Goal: Information Seeking & Learning: Learn about a topic

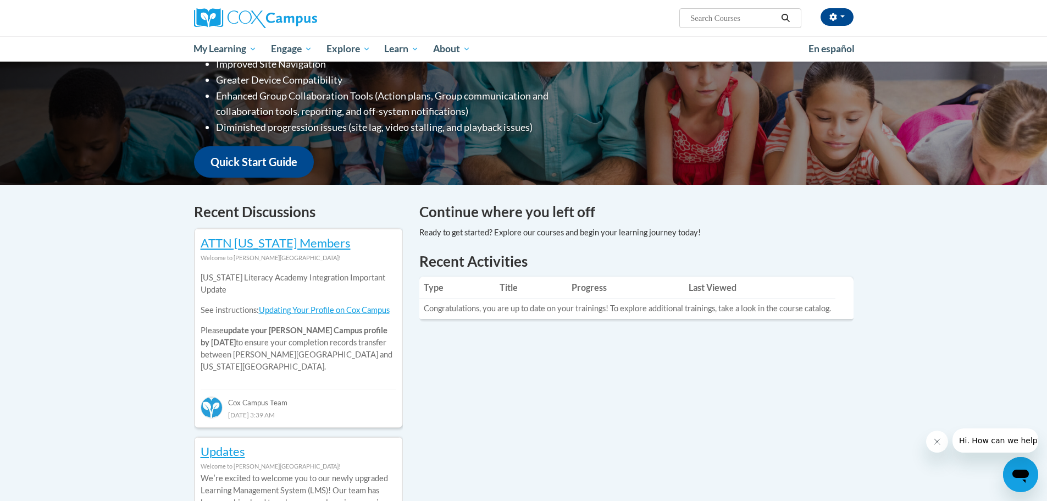
scroll to position [275, 0]
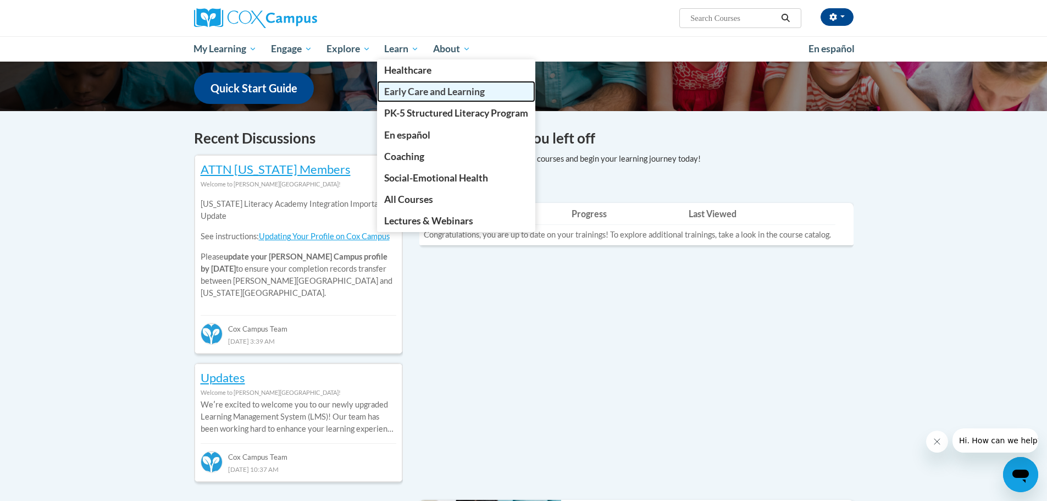
click at [414, 90] on span "Early Care and Learning" at bounding box center [434, 92] width 101 height 12
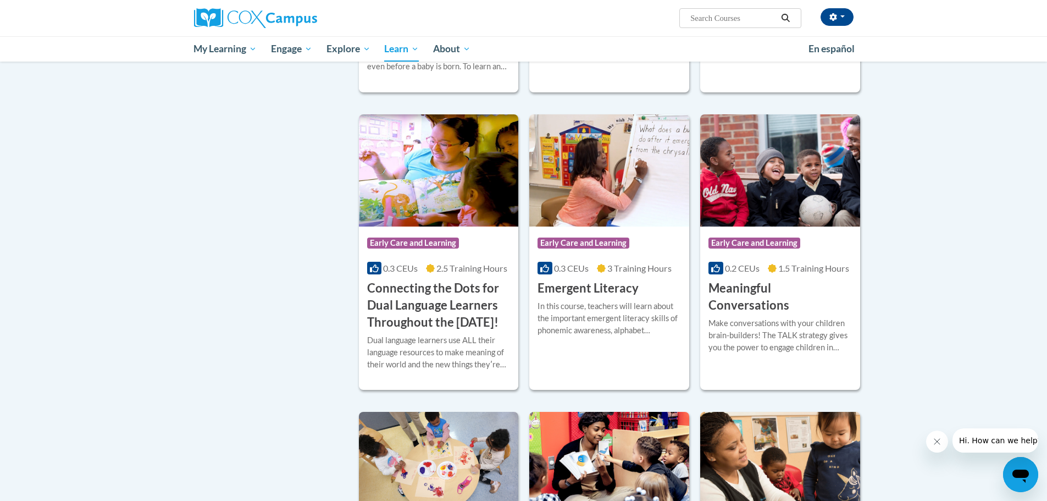
scroll to position [549, 0]
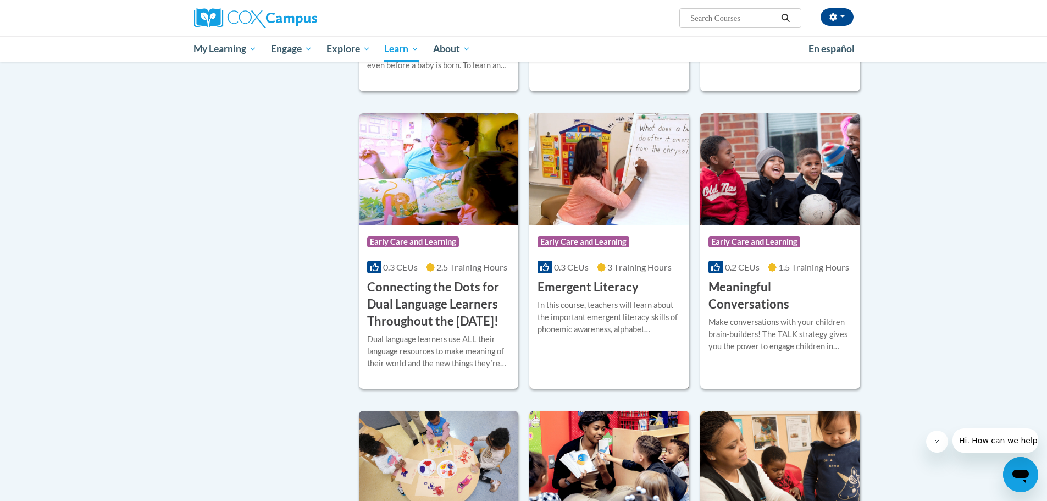
click at [585, 267] on span "0.3 CEUs" at bounding box center [571, 267] width 35 height 10
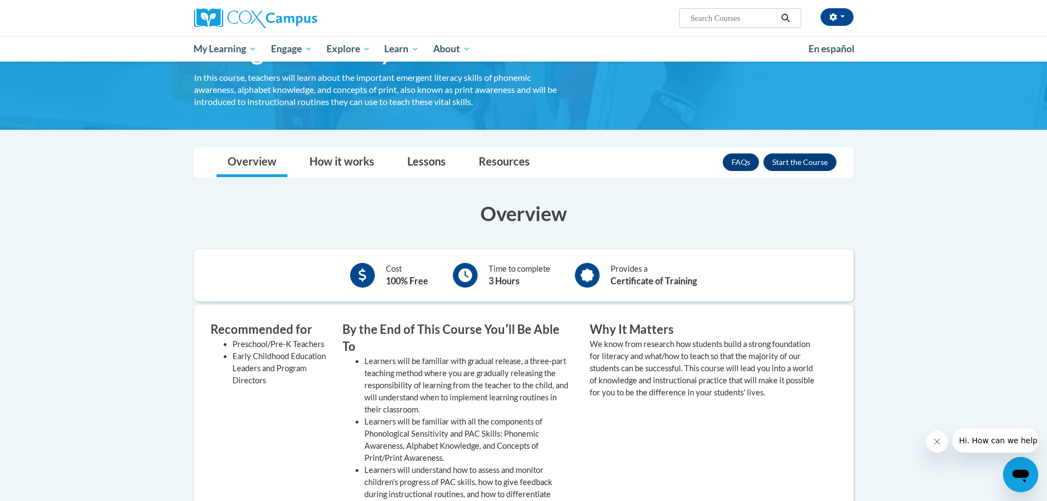
scroll to position [55, 0]
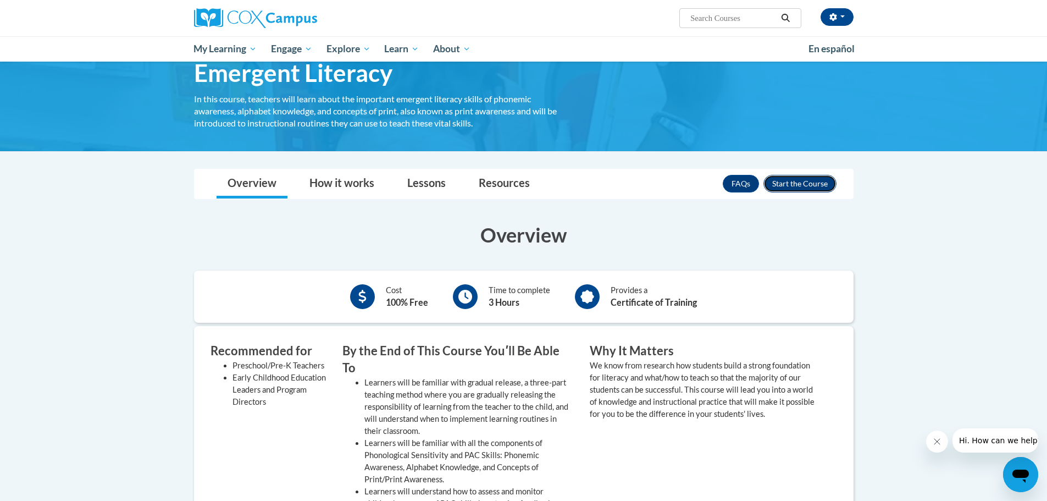
click at [808, 181] on button "Enroll" at bounding box center [799, 184] width 73 height 18
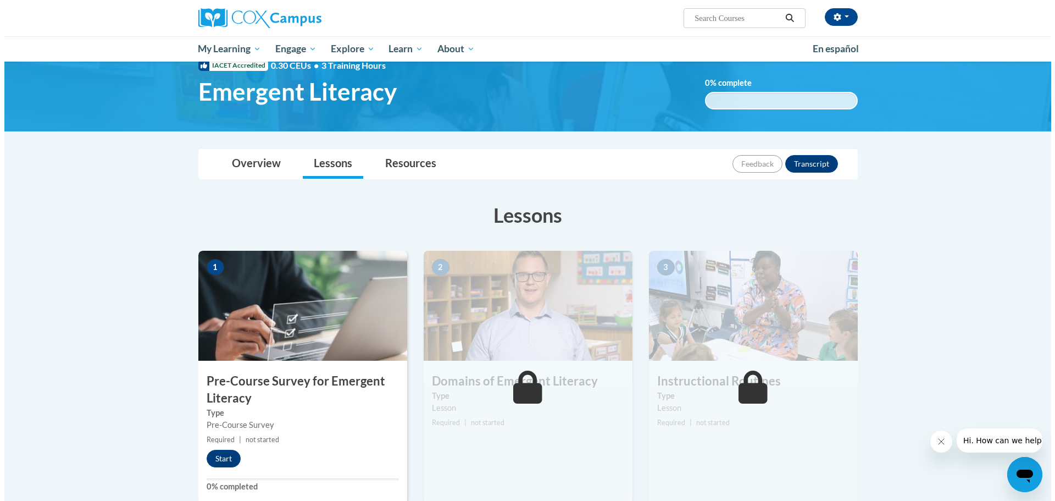
scroll to position [165, 0]
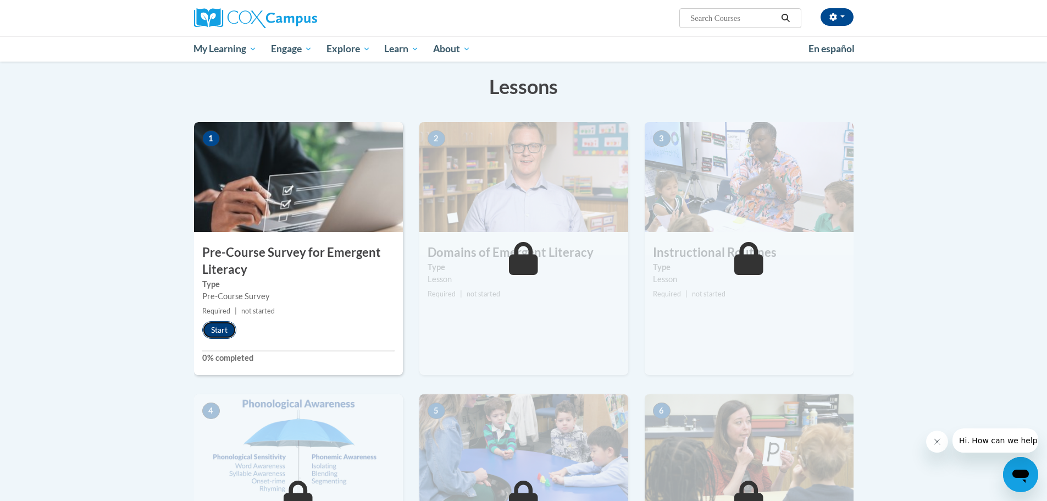
click at [221, 332] on button "Start" at bounding box center [219, 330] width 34 height 18
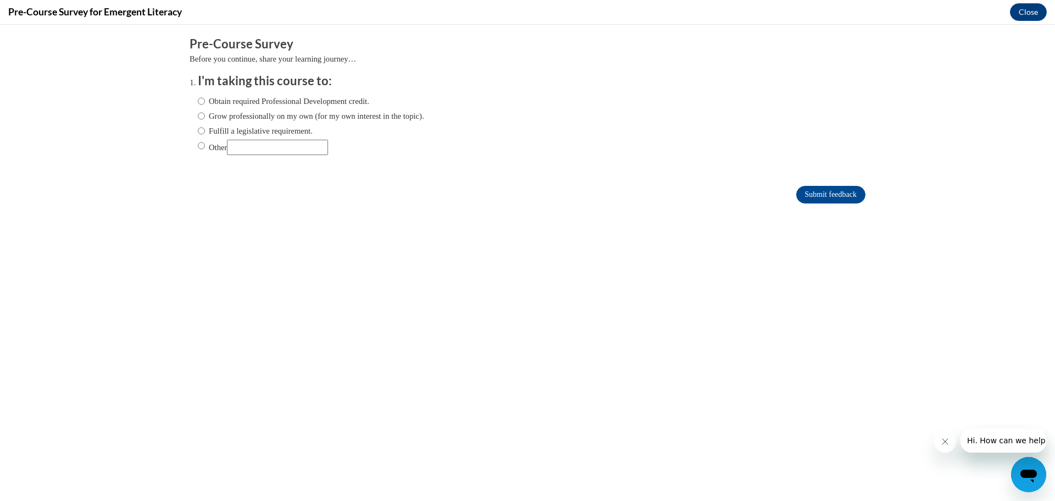
scroll to position [0, 0]
click at [299, 148] on input "Other" at bounding box center [277, 147] width 101 height 15
click at [198, 144] on input "Other" at bounding box center [201, 146] width 7 height 12
radio input "true"
click at [280, 146] on input "Other" at bounding box center [277, 147] width 101 height 15
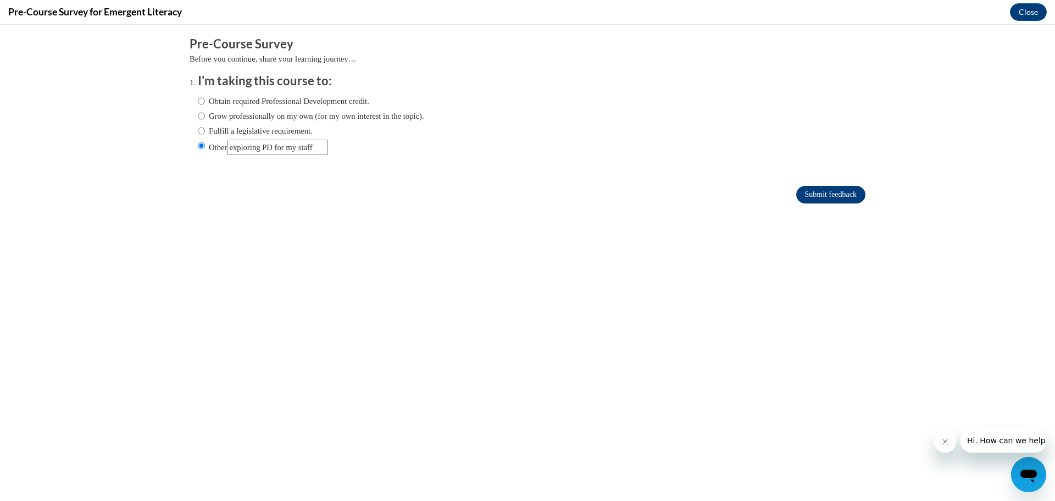
type input "exploring PD for my staff"
click at [796, 199] on input "Submit feedback" at bounding box center [830, 195] width 69 height 18
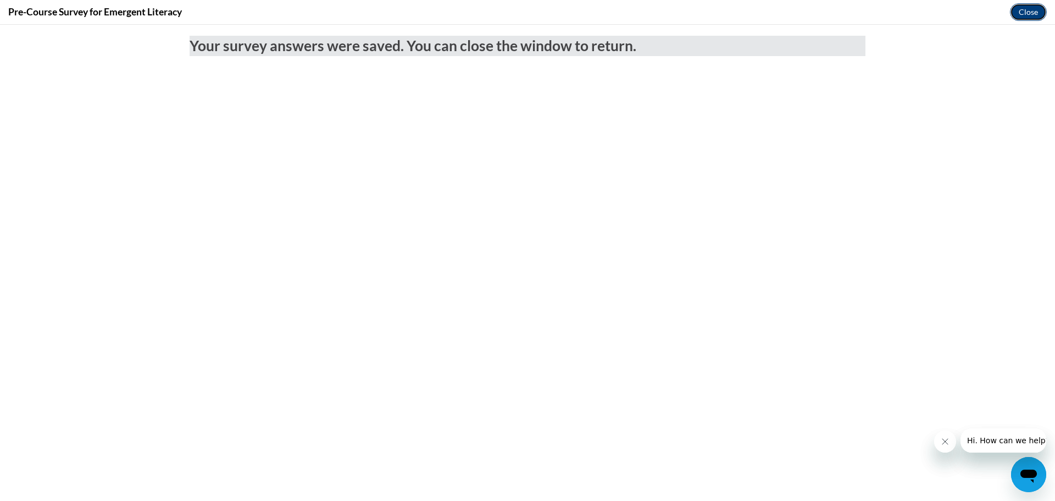
click at [1026, 19] on button "Close" at bounding box center [1028, 12] width 37 height 18
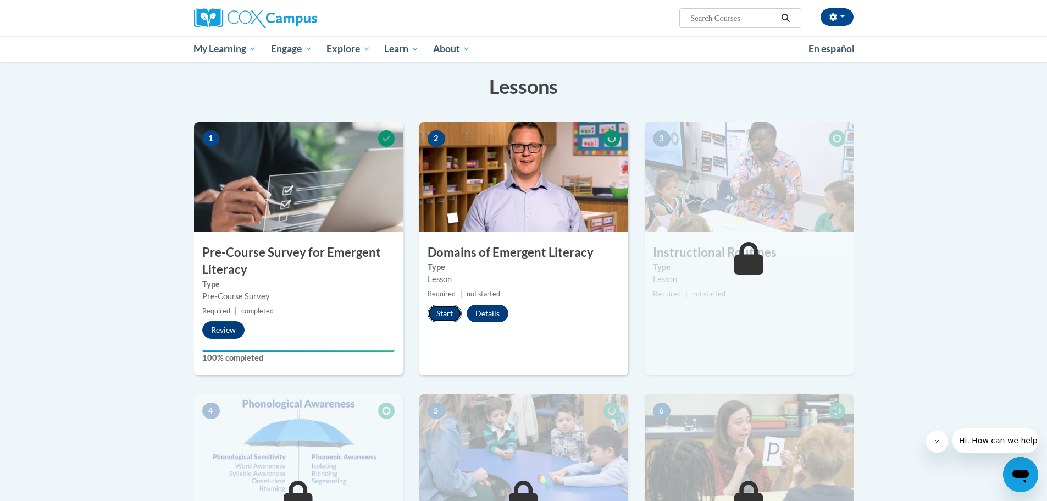
click at [443, 310] on button "Start" at bounding box center [444, 313] width 34 height 18
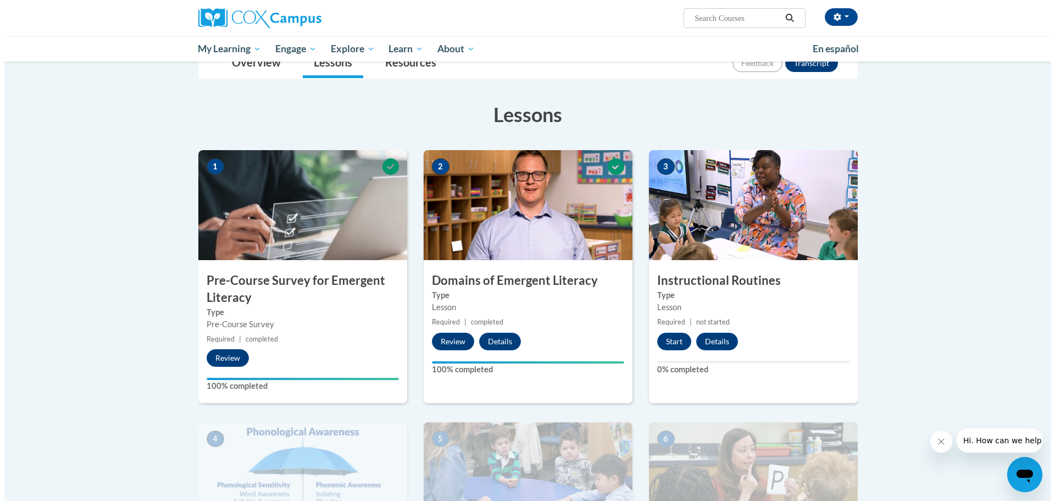
scroll to position [165, 0]
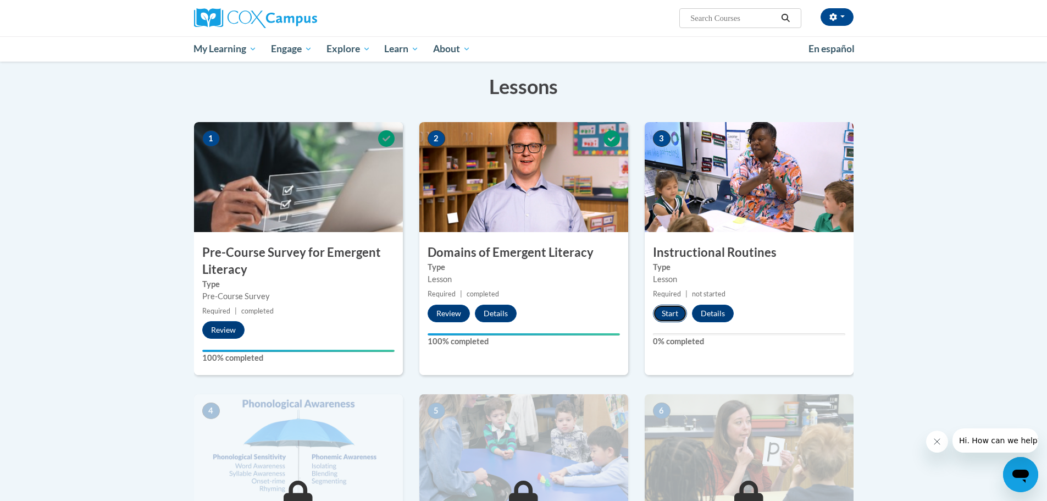
click at [668, 314] on button "Start" at bounding box center [670, 313] width 34 height 18
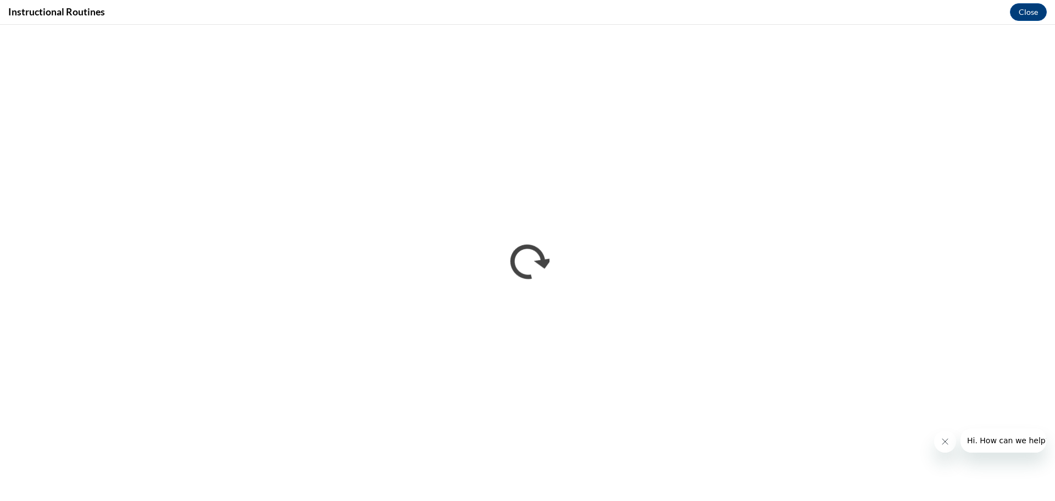
scroll to position [0, 0]
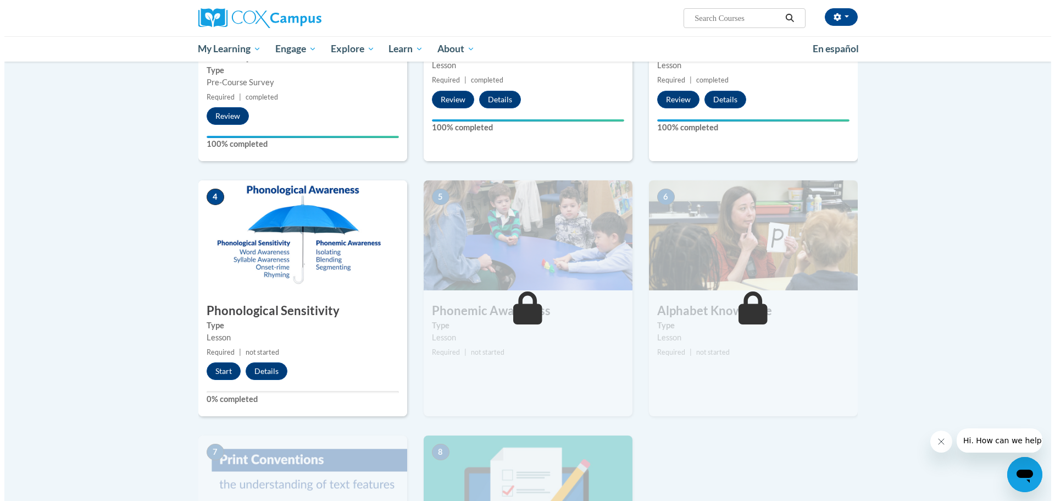
scroll to position [440, 0]
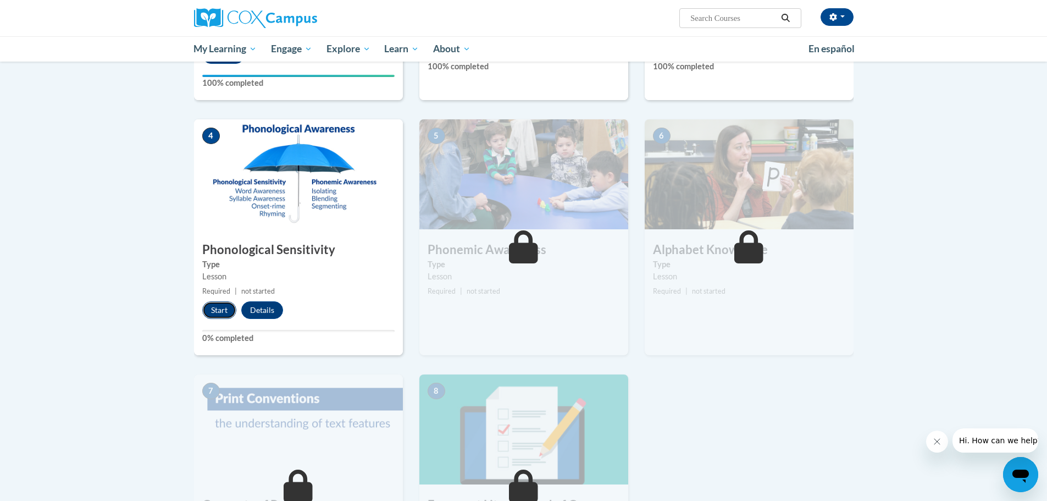
click at [217, 310] on button "Start" at bounding box center [219, 310] width 34 height 18
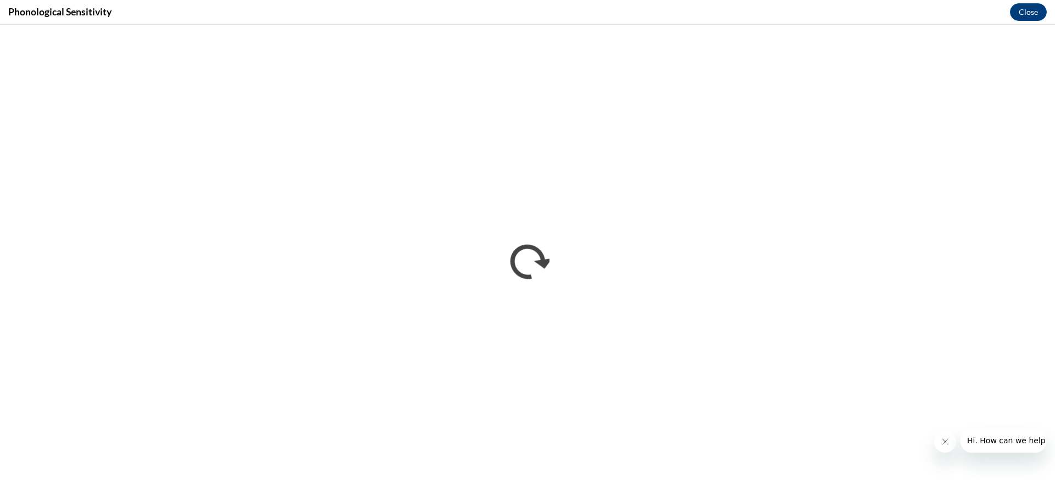
scroll to position [0, 0]
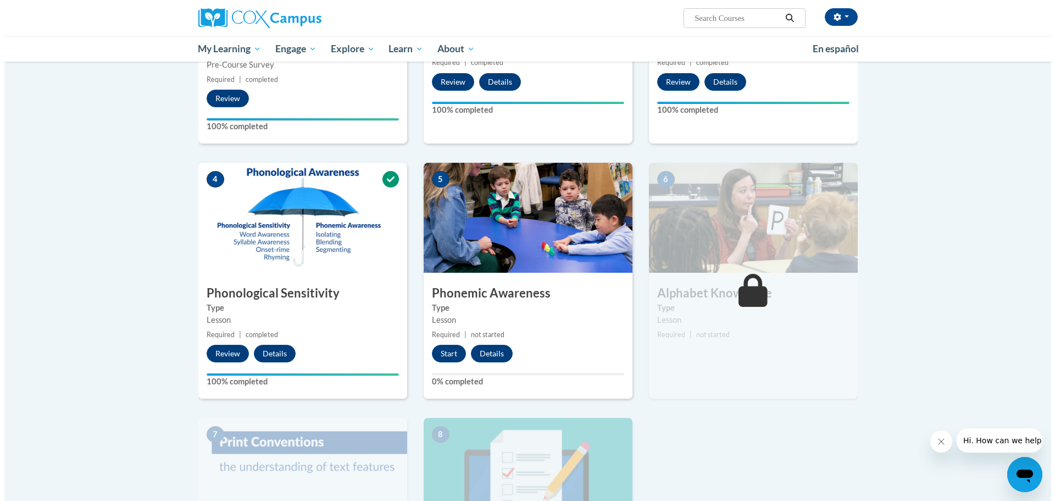
scroll to position [440, 0]
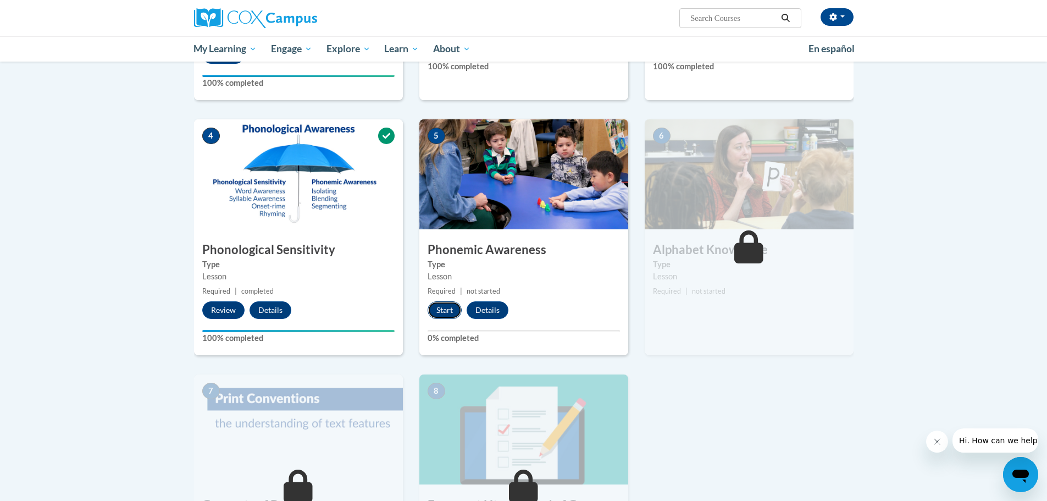
click at [442, 310] on button "Start" at bounding box center [444, 310] width 34 height 18
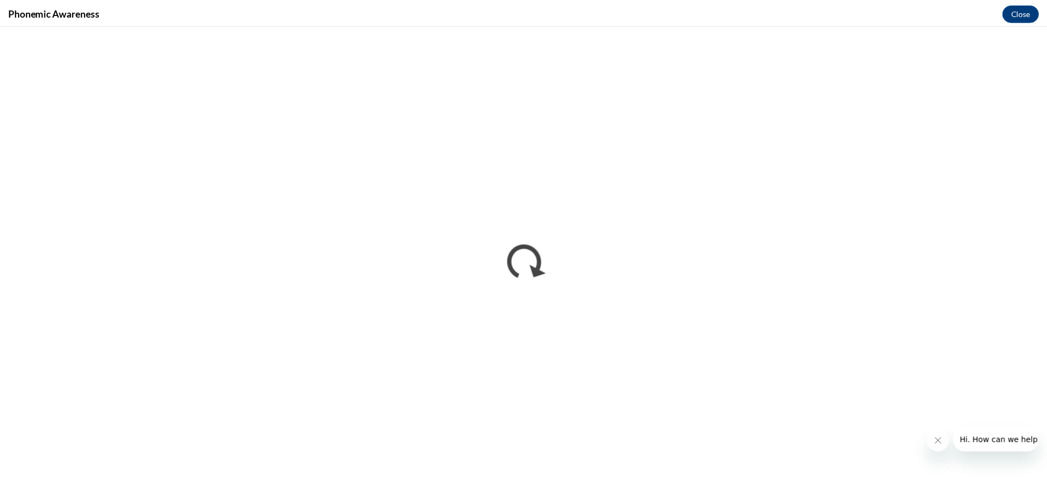
scroll to position [0, 0]
click at [1028, 14] on button "Close" at bounding box center [1028, 12] width 37 height 18
